Goal: Task Accomplishment & Management: Use online tool/utility

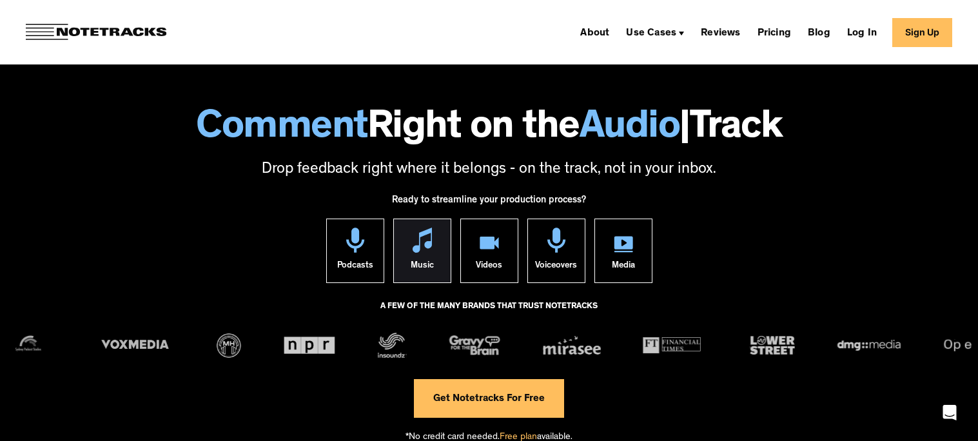
click at [429, 273] on div "Music" at bounding box center [421, 268] width 23 height 30
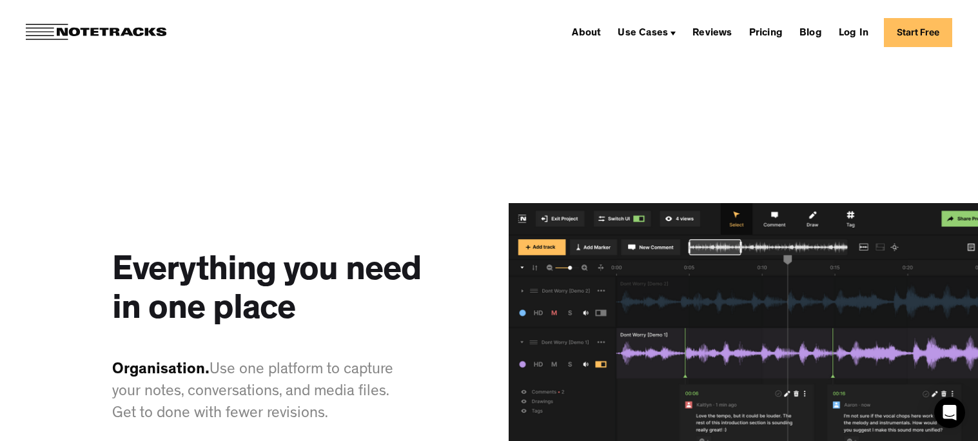
scroll to position [1440, 0]
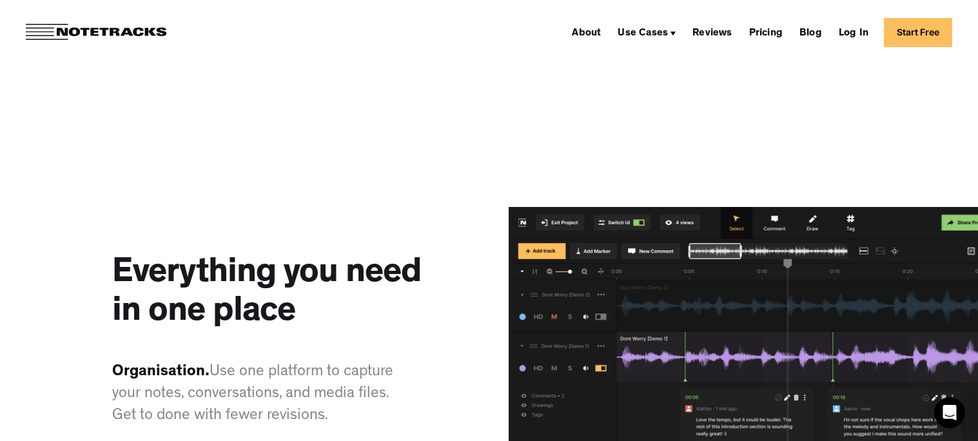
click at [908, 35] on link "Start Free" at bounding box center [918, 32] width 68 height 29
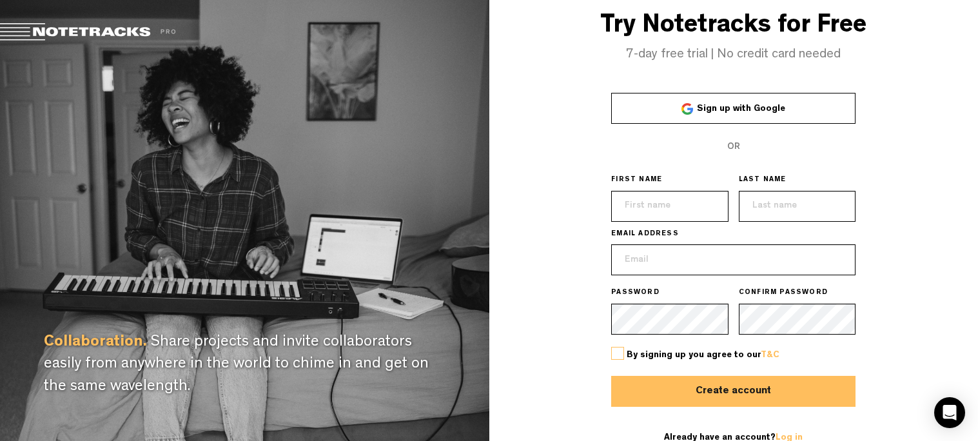
click at [620, 110] on link "Sign up with Google" at bounding box center [733, 108] width 244 height 31
click at [754, 106] on span "Sign up with Google" at bounding box center [741, 108] width 88 height 9
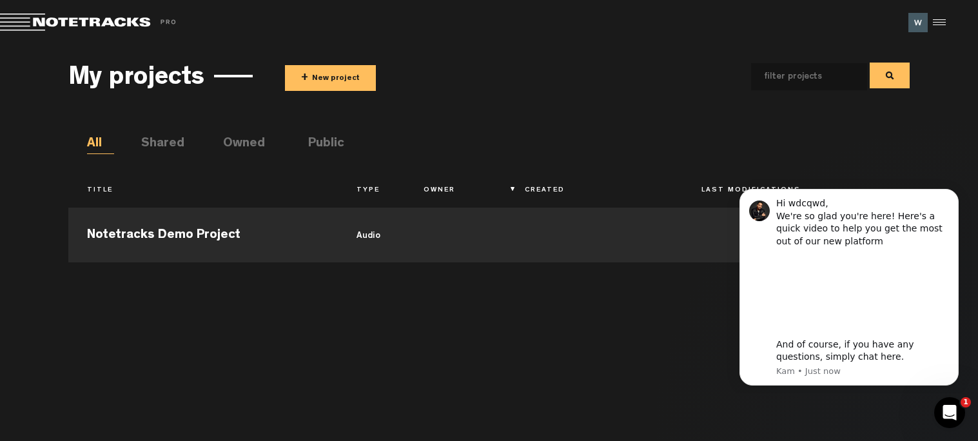
click at [349, 67] on button "+ New project" at bounding box center [330, 78] width 91 height 26
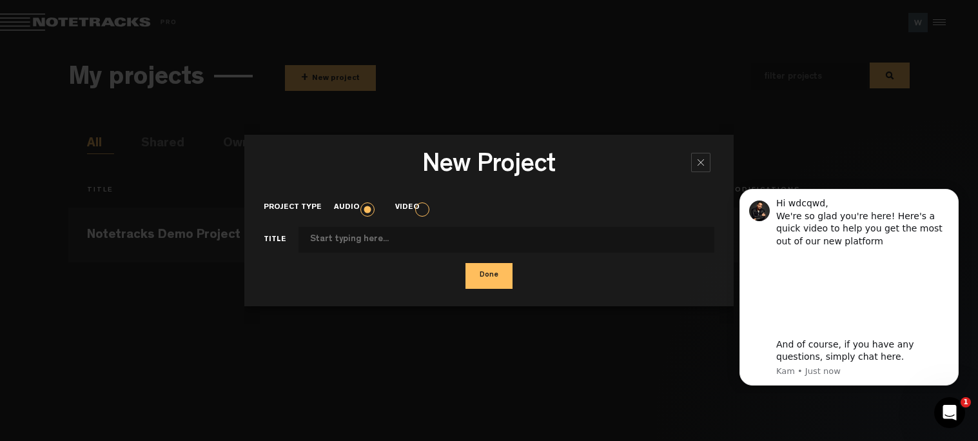
click at [358, 246] on input "Project type" at bounding box center [506, 240] width 416 height 26
type input "xv"
click at [477, 282] on button "Done" at bounding box center [488, 276] width 47 height 26
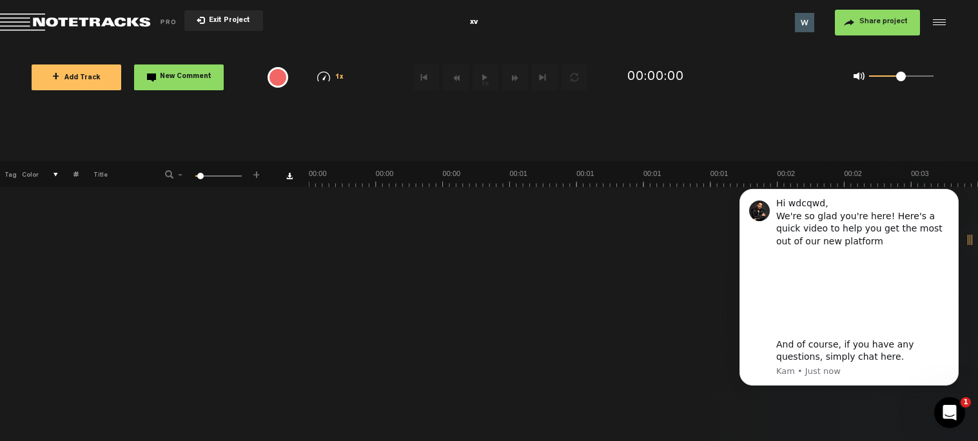
click at [56, 88] on button "+ Add Track" at bounding box center [77, 77] width 90 height 26
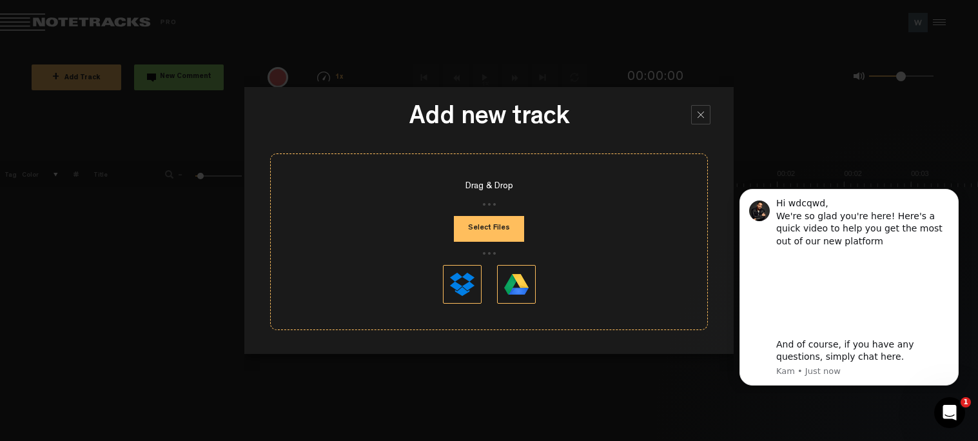
click at [700, 108] on div at bounding box center [700, 114] width 19 height 19
